Goal: Task Accomplishment & Management: Manage account settings

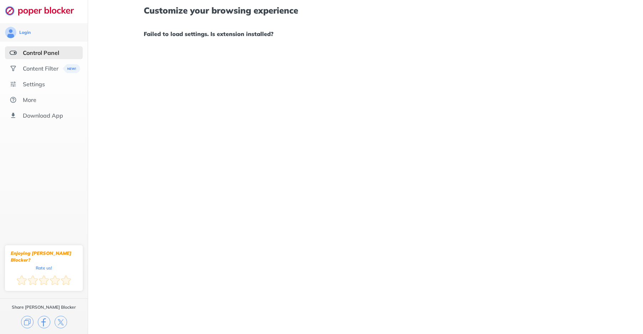
click at [36, 54] on div "Control Panel" at bounding box center [41, 52] width 36 height 7
click at [42, 70] on div "Content Filter" at bounding box center [41, 68] width 36 height 7
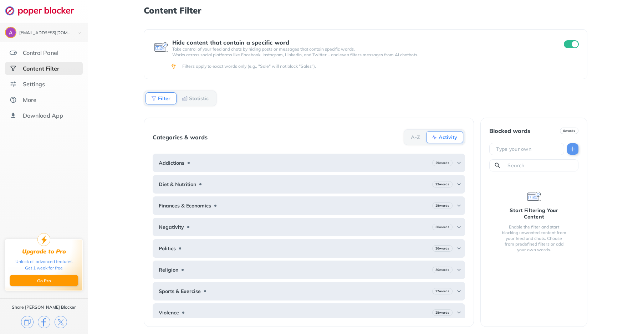
click at [45, 52] on div "Control Panel" at bounding box center [41, 52] width 36 height 7
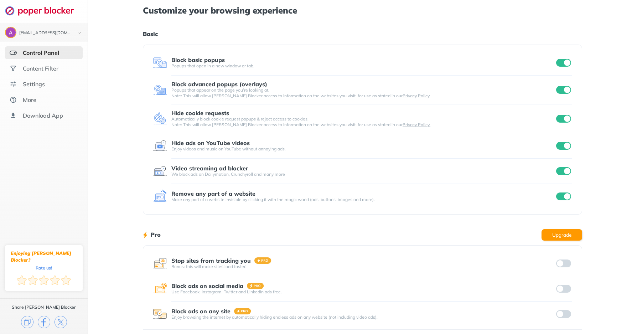
click at [565, 62] on input "checkbox" at bounding box center [563, 63] width 15 height 8
click at [564, 90] on input "checkbox" at bounding box center [563, 90] width 15 height 8
click at [560, 119] on input "checkbox" at bounding box center [563, 119] width 15 height 8
click at [564, 145] on div "[EMAIL_ADDRESS][DOMAIN_NAME] Logout Control Panel Content Filter Settings More …" at bounding box center [318, 184] width 637 height 369
drag, startPoint x: 564, startPoint y: 145, endPoint x: 564, endPoint y: 171, distance: 26.0
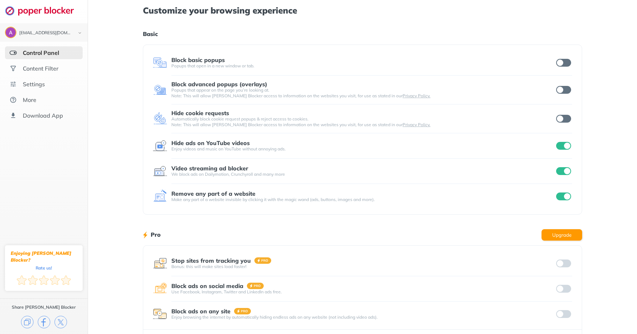
click at [565, 196] on input "checkbox" at bounding box center [563, 196] width 15 height 8
click at [564, 149] on input "checkbox" at bounding box center [563, 146] width 15 height 8
click at [561, 170] on input "checkbox" at bounding box center [563, 171] width 15 height 8
